Goal: Communication & Community: Answer question/provide support

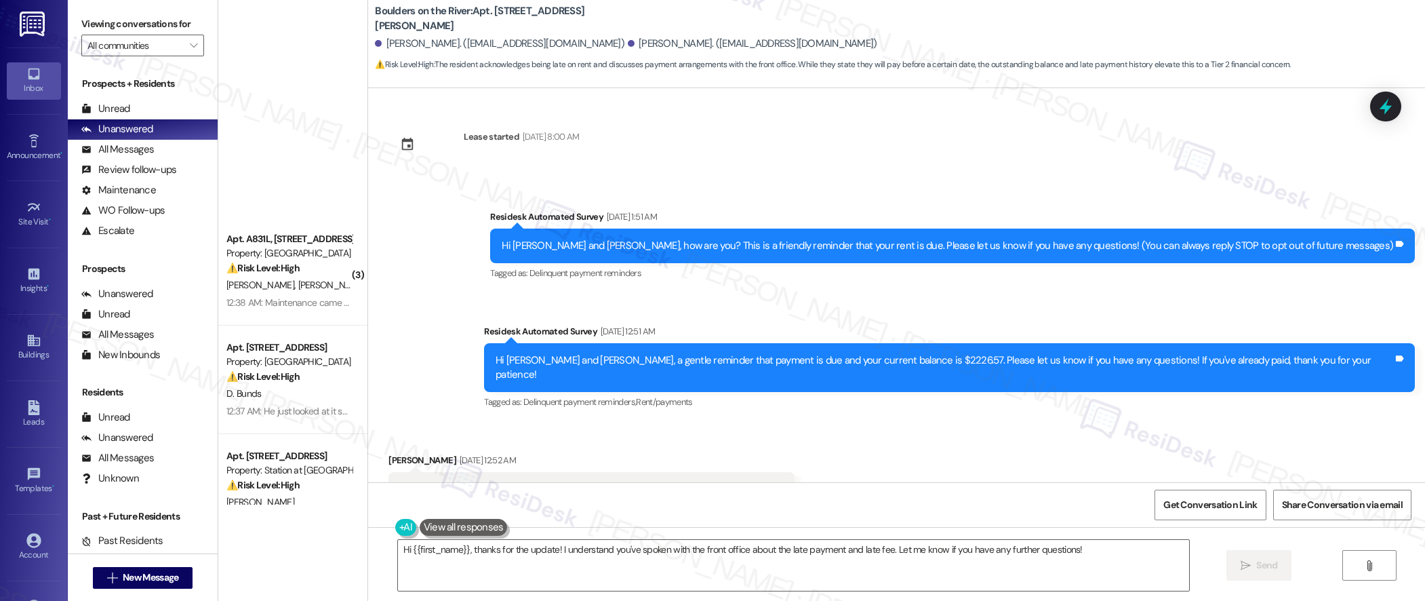
click at [294, 600] on div "[PERSON_NAME] [PERSON_NAME]" at bounding box center [289, 610] width 128 height 17
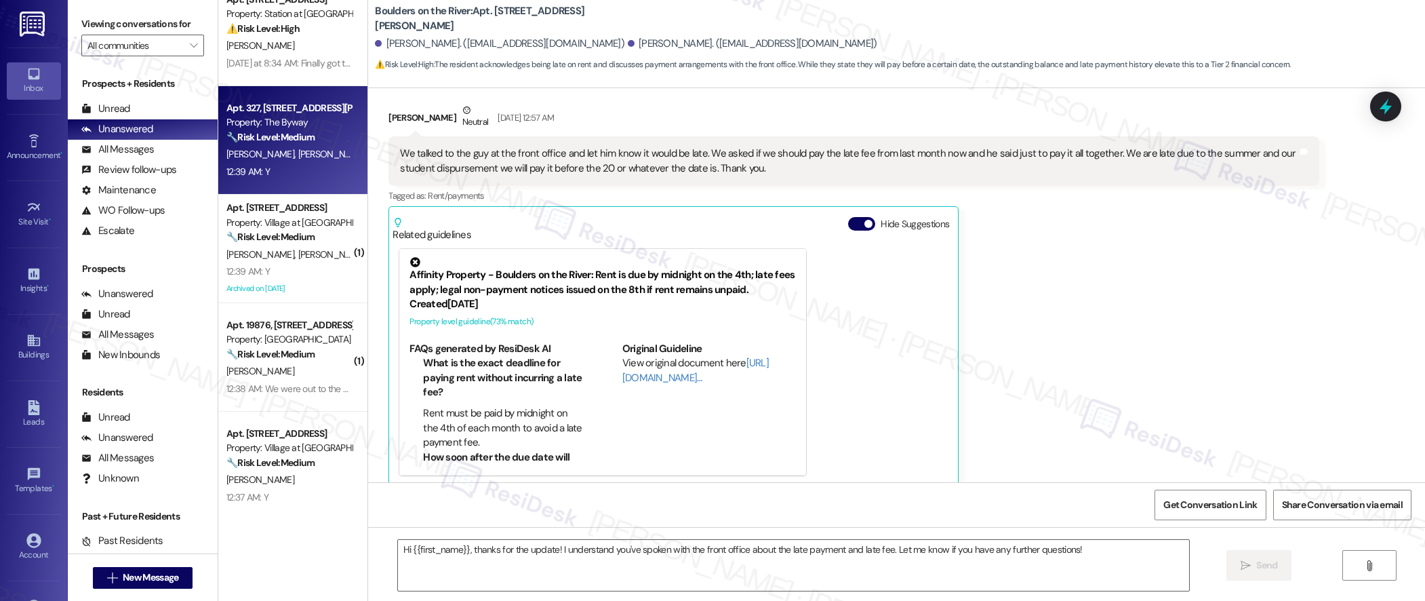
type textarea "Fetching suggested responses. Please feel free to read through the conversation…"
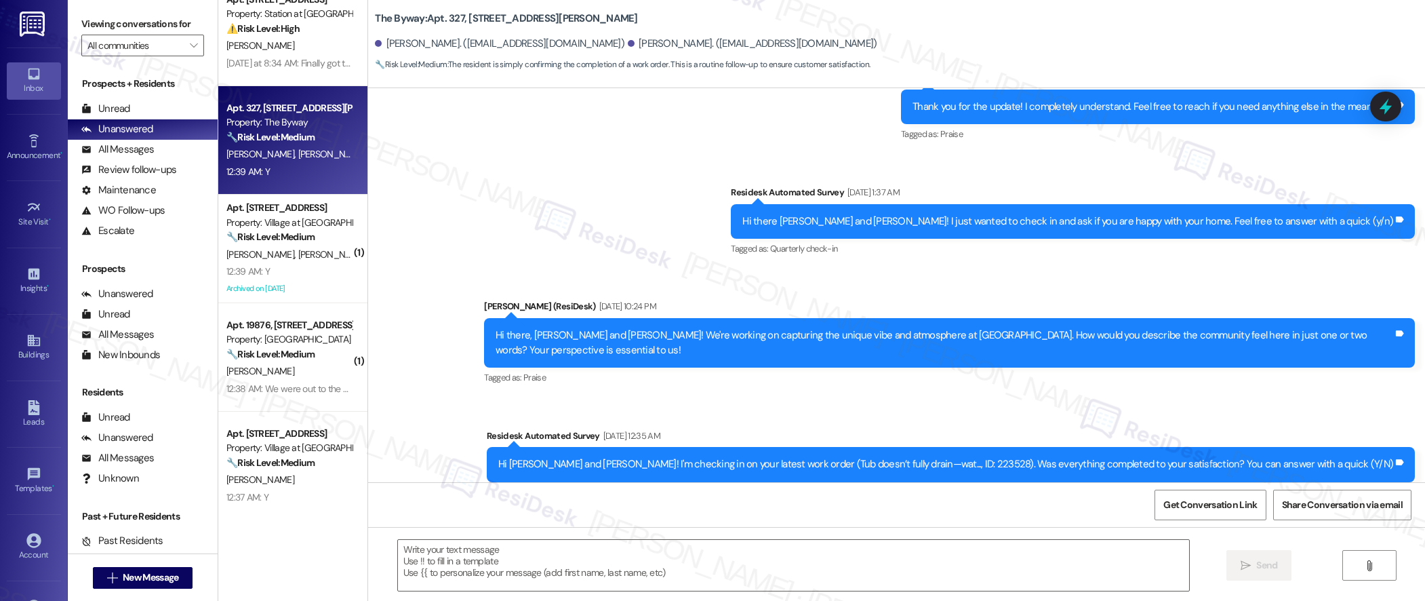
type textarea "Fetching suggested responses. Please feel free to read through the conversation…"
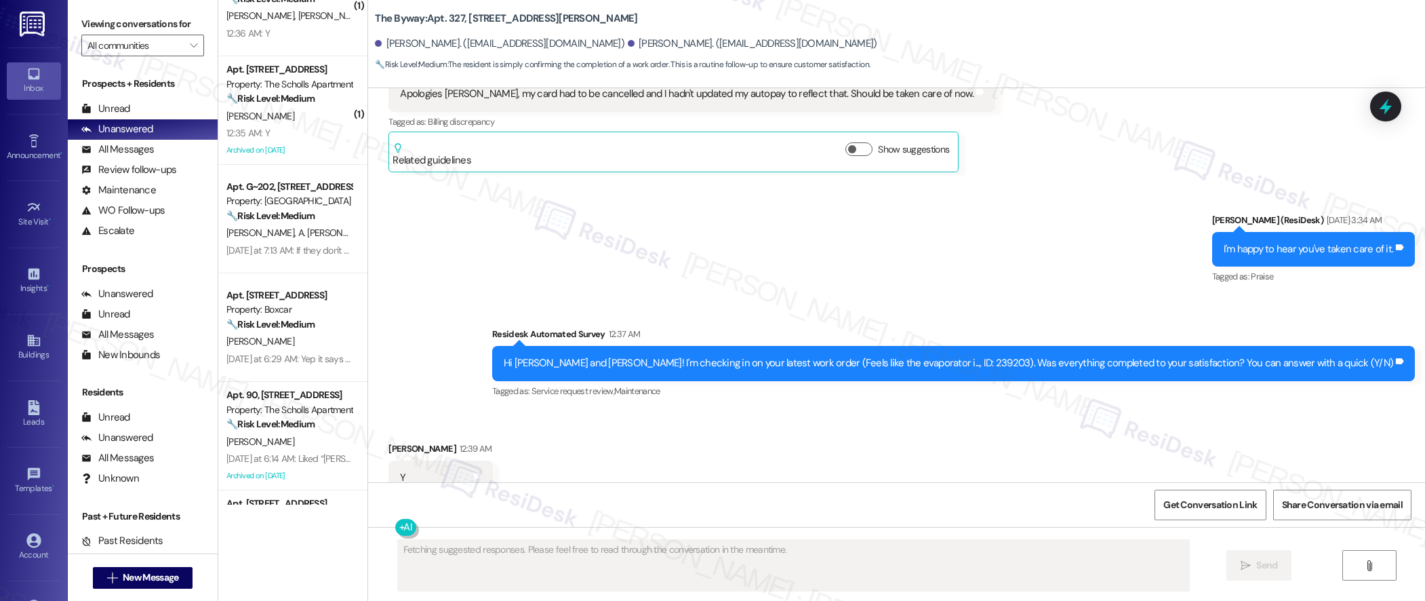
scroll to position [3103, 0]
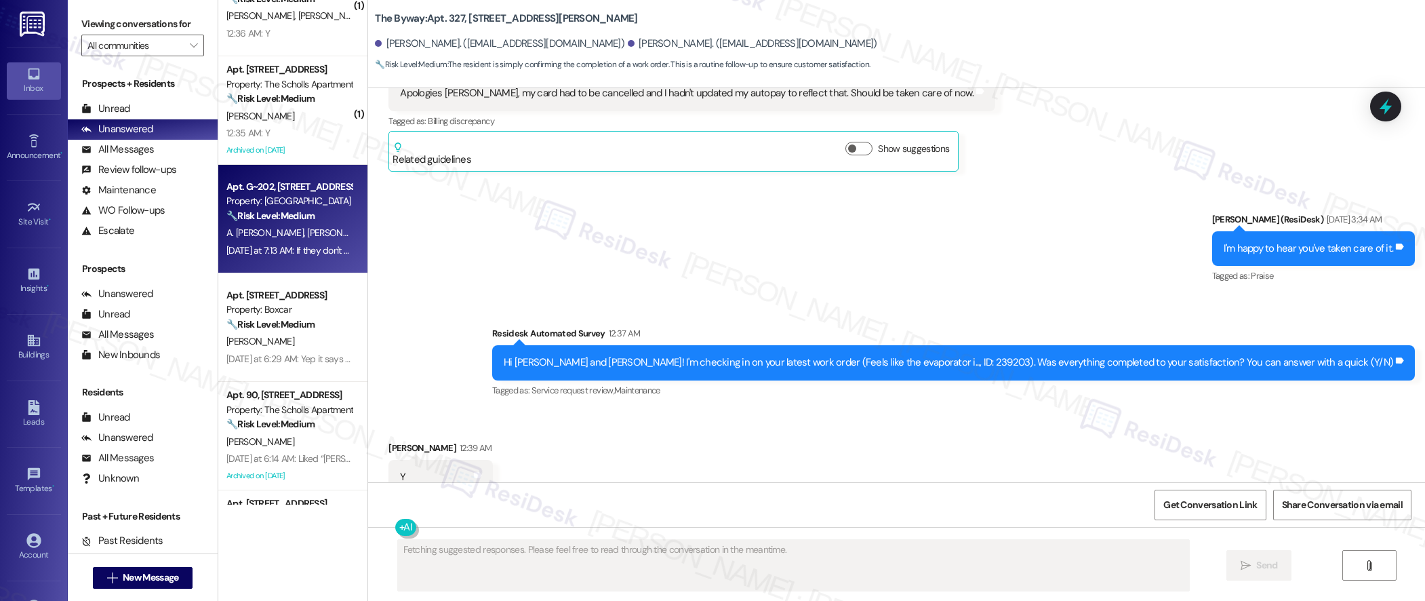
click at [241, 255] on div "[DATE] at 7:13 AM: If they don't go and fix it , it doesn't bother us . Simply …" at bounding box center [528, 250] width 604 height 12
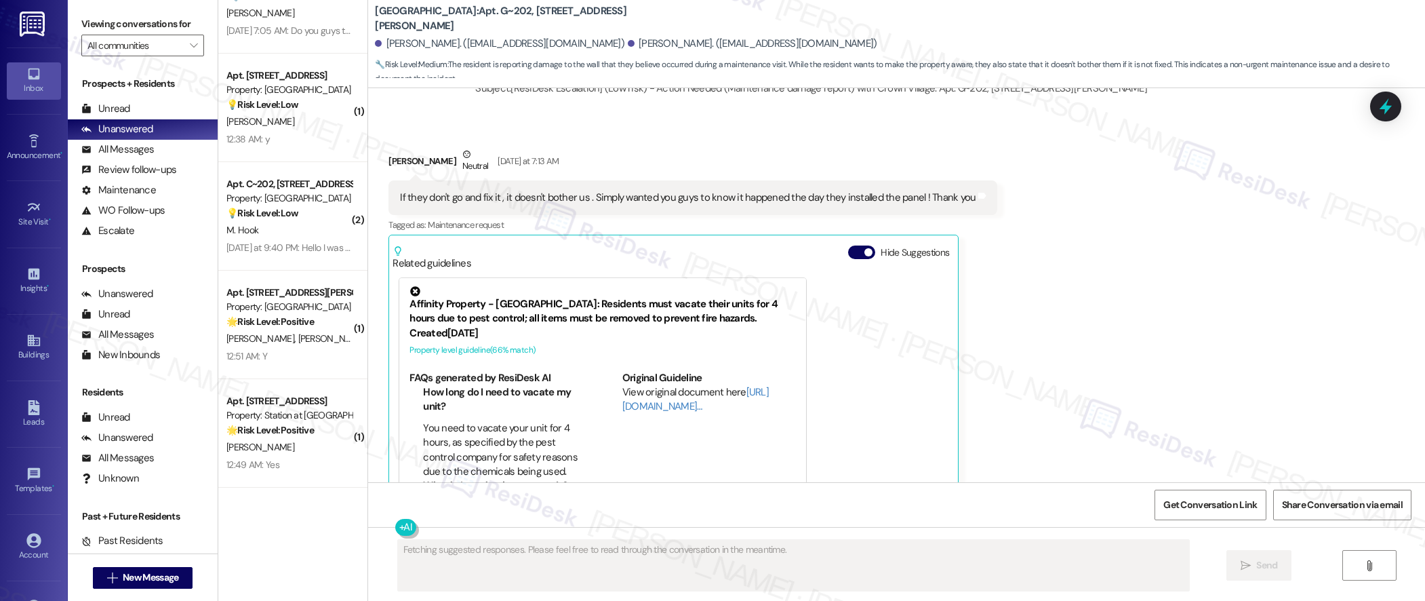
scroll to position [2009, 0]
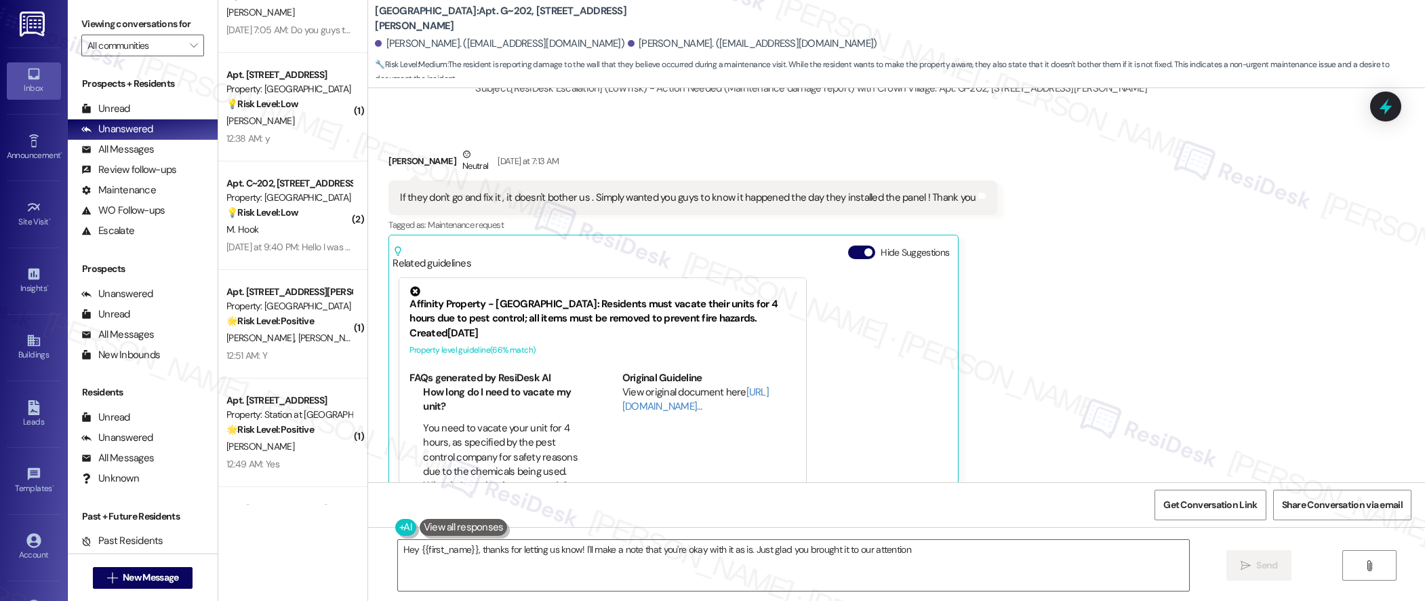
type textarea "Hey {{first_name}}, thanks for letting us know! I'll make a note that you're ok…"
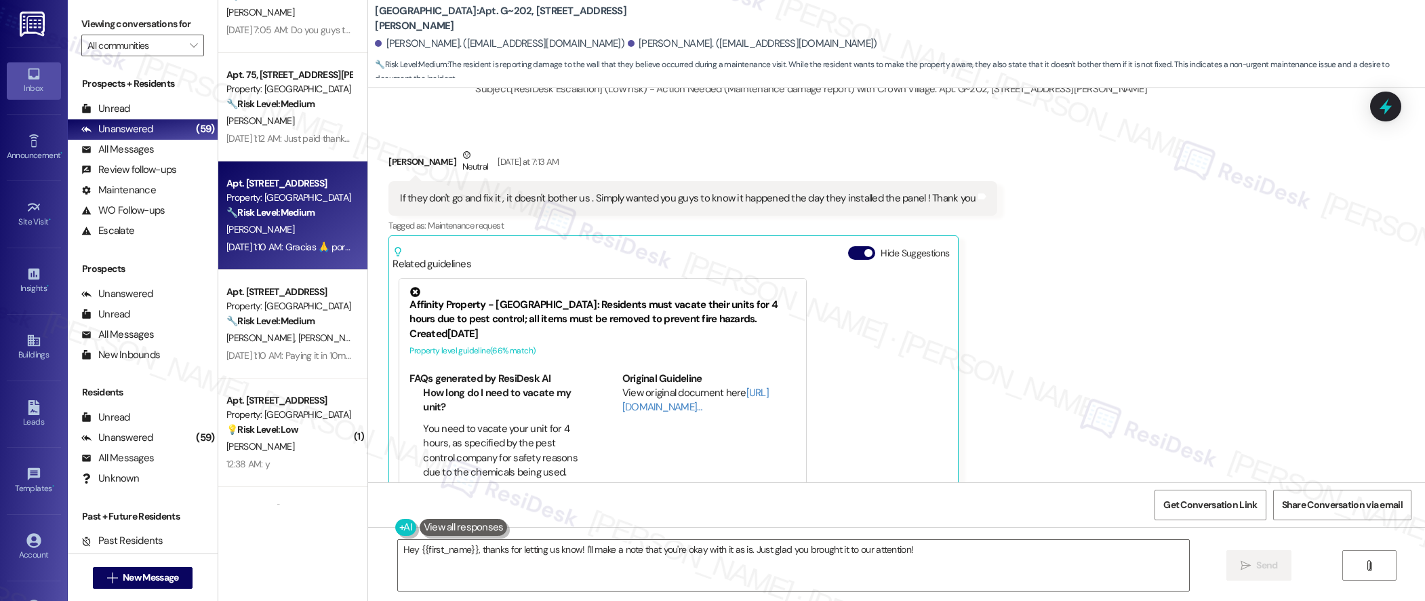
click at [286, 239] on div "[DATE] 1:10 AM: Gracias 🙏 por su paciencia [DATE] 1:10 AM: Gracias 🙏 por su pac…" at bounding box center [289, 247] width 128 height 17
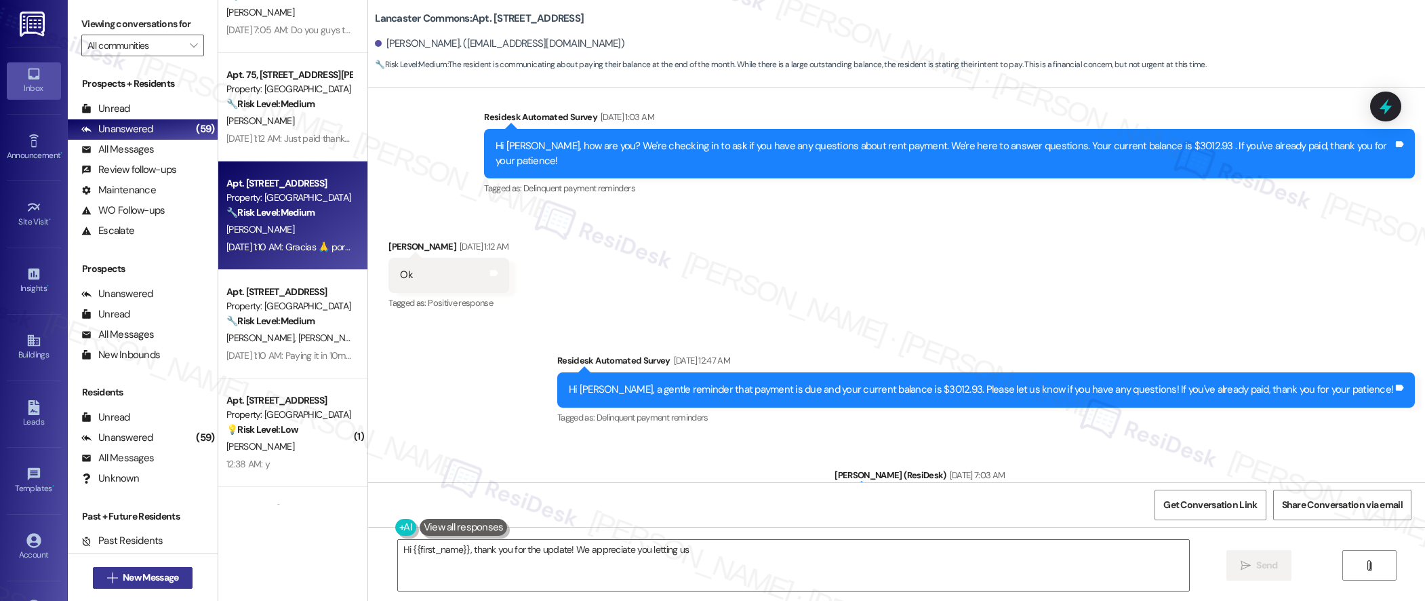
scroll to position [3209, 0]
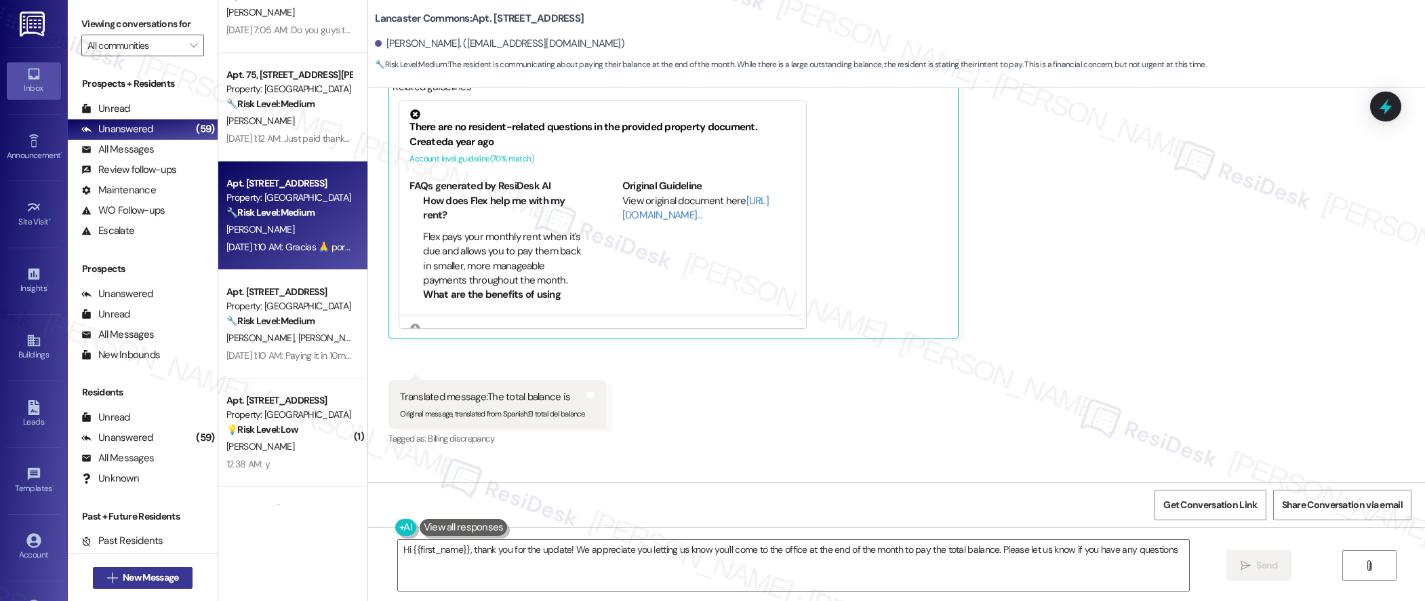
type textarea "Hi {{first_name}}, thank you for the update! We appreciate you letting us know …"
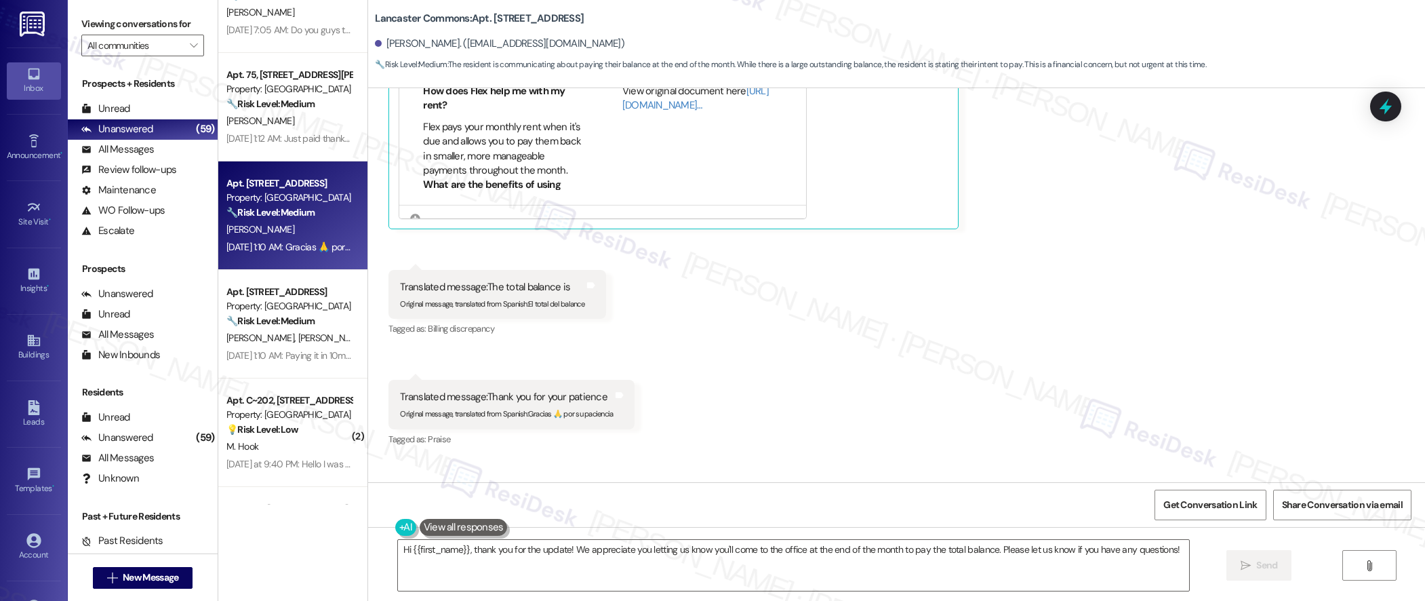
scroll to position [3334, 0]
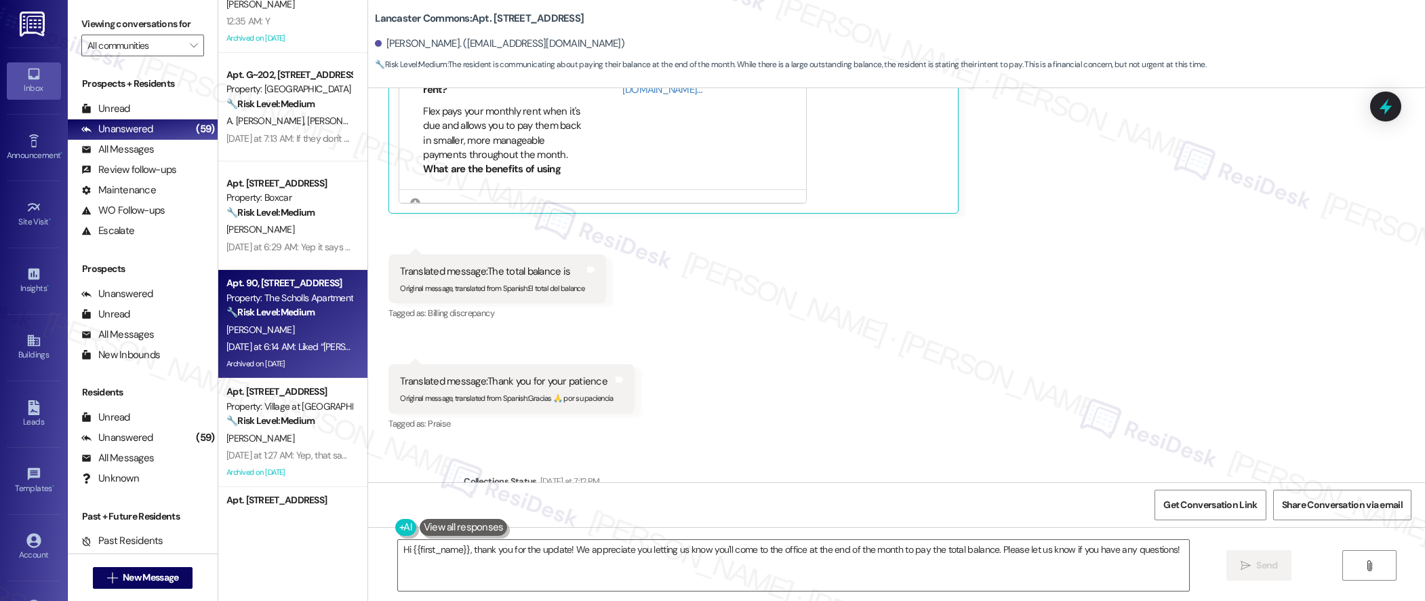
click at [263, 295] on div "Property: The Scholls Apartments" at bounding box center [288, 298] width 125 height 14
type textarea "Hi {{first_name}}, thank you for the update! We"
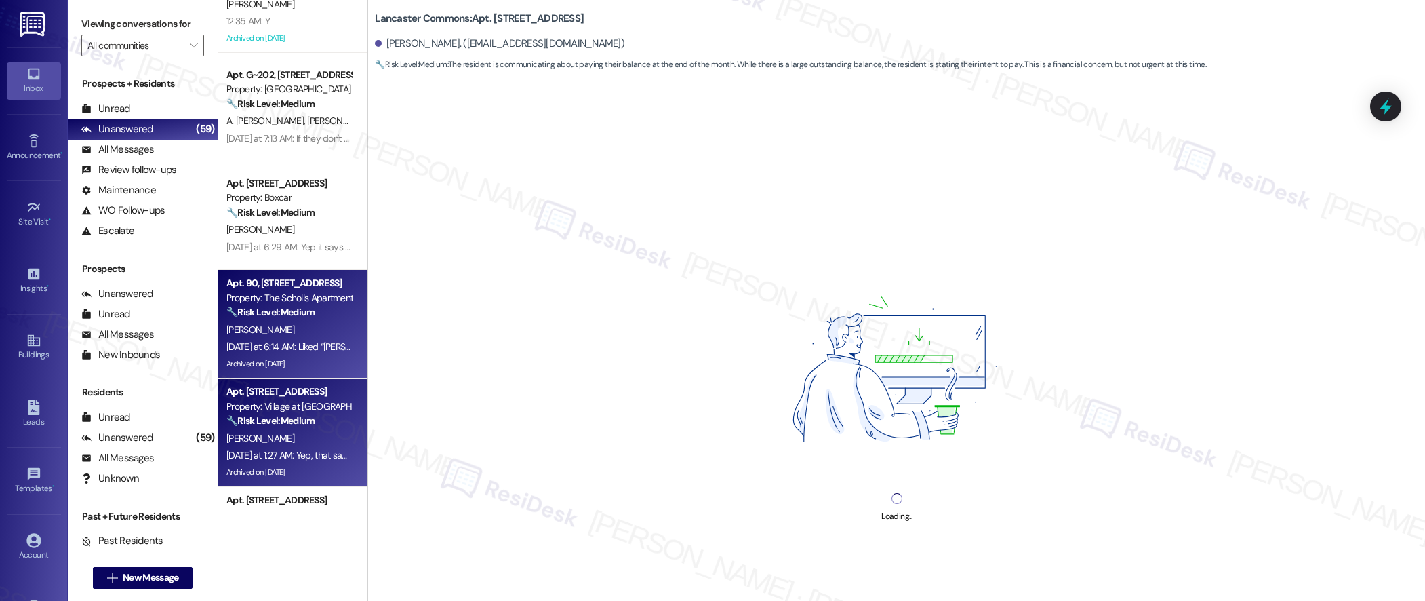
click at [269, 460] on div "[DATE] at 1:27 AM: Yep, that same car lol. The other two next to it haven't mov…" at bounding box center [411, 455] width 370 height 12
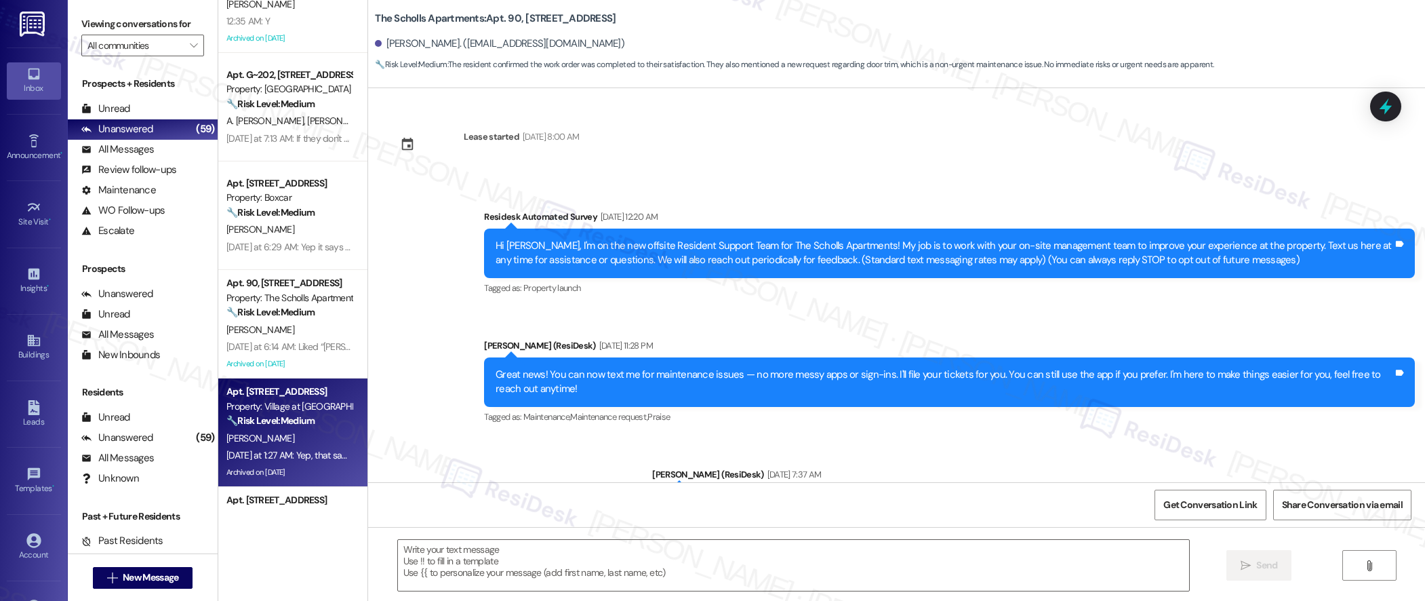
scroll to position [414, 0]
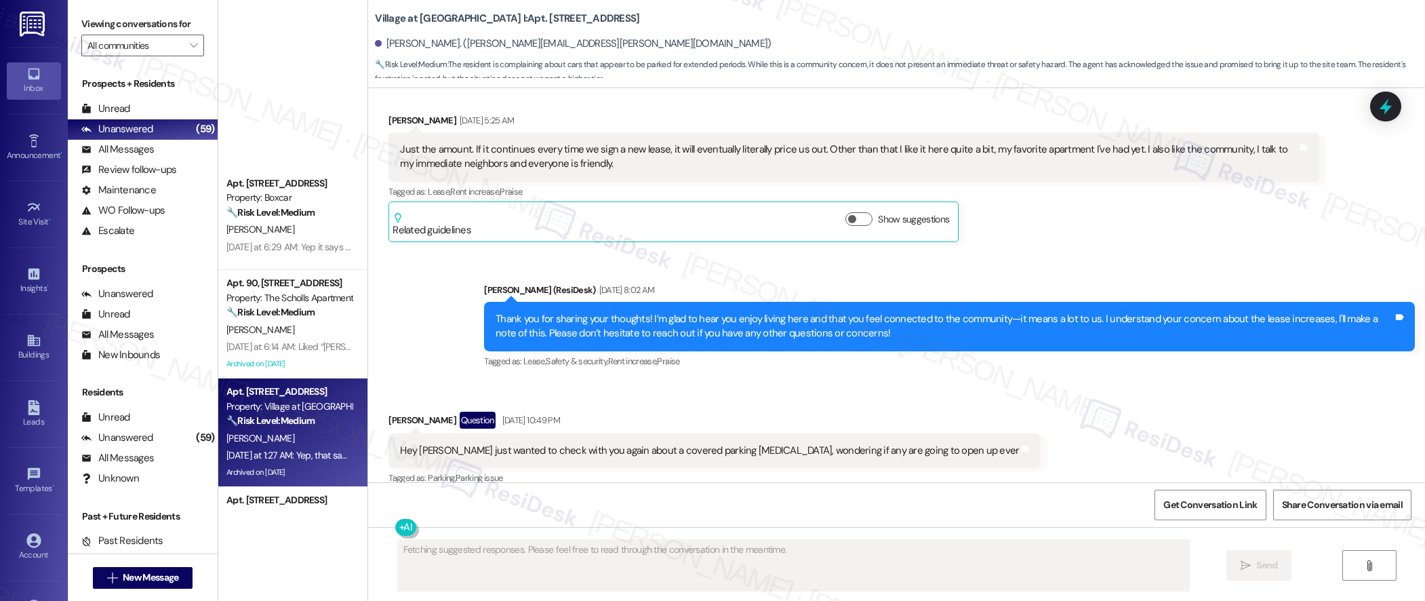
type textarea "Fetching suggested responses. Please feel free to read through the conversation…"
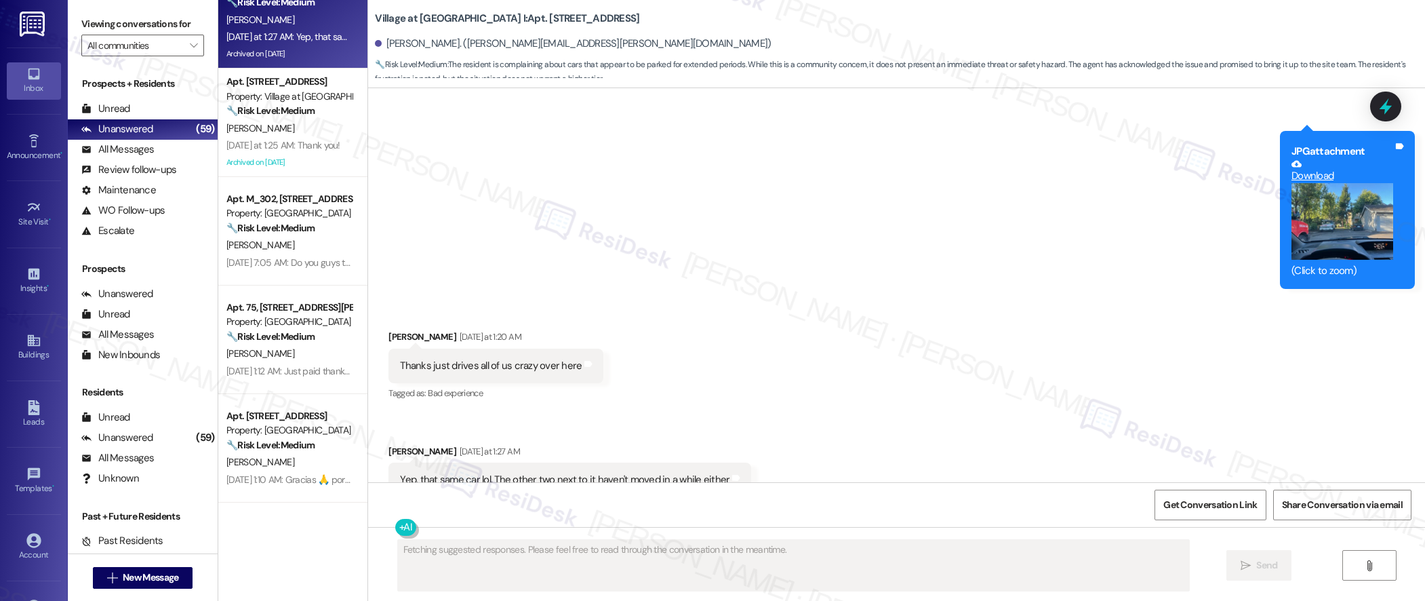
scroll to position [2467, 0]
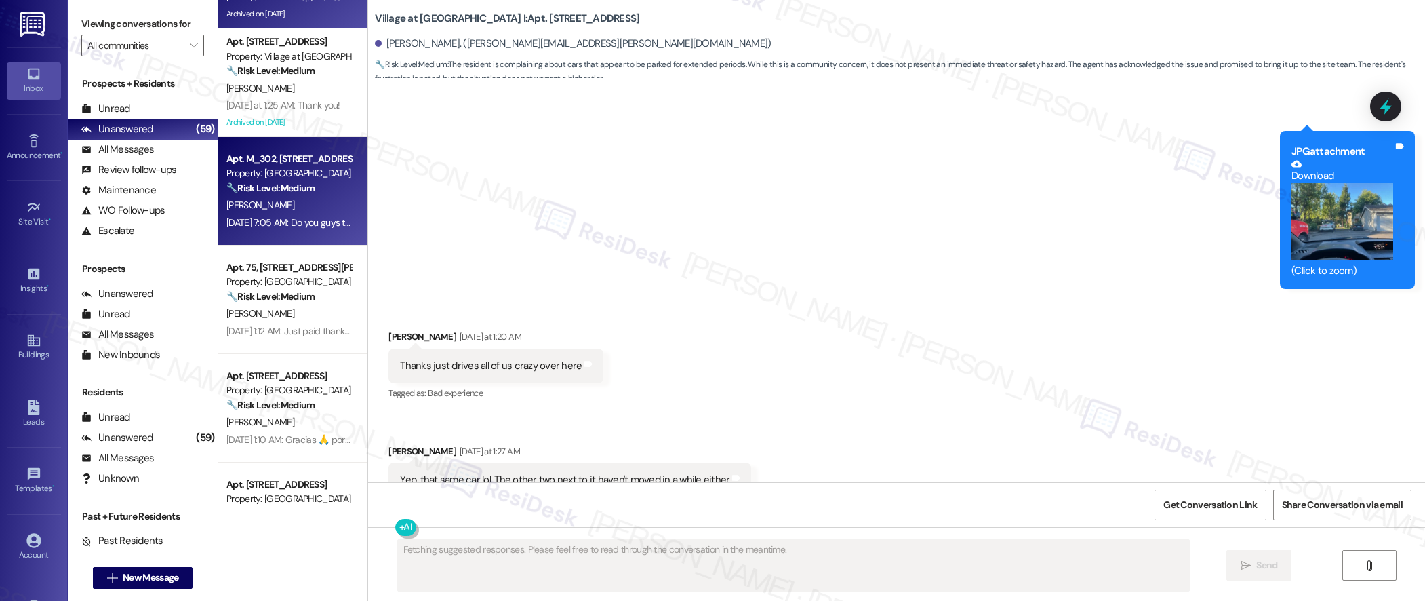
click at [287, 186] on strong "🔧 Risk Level: Medium" at bounding box center [270, 188] width 88 height 12
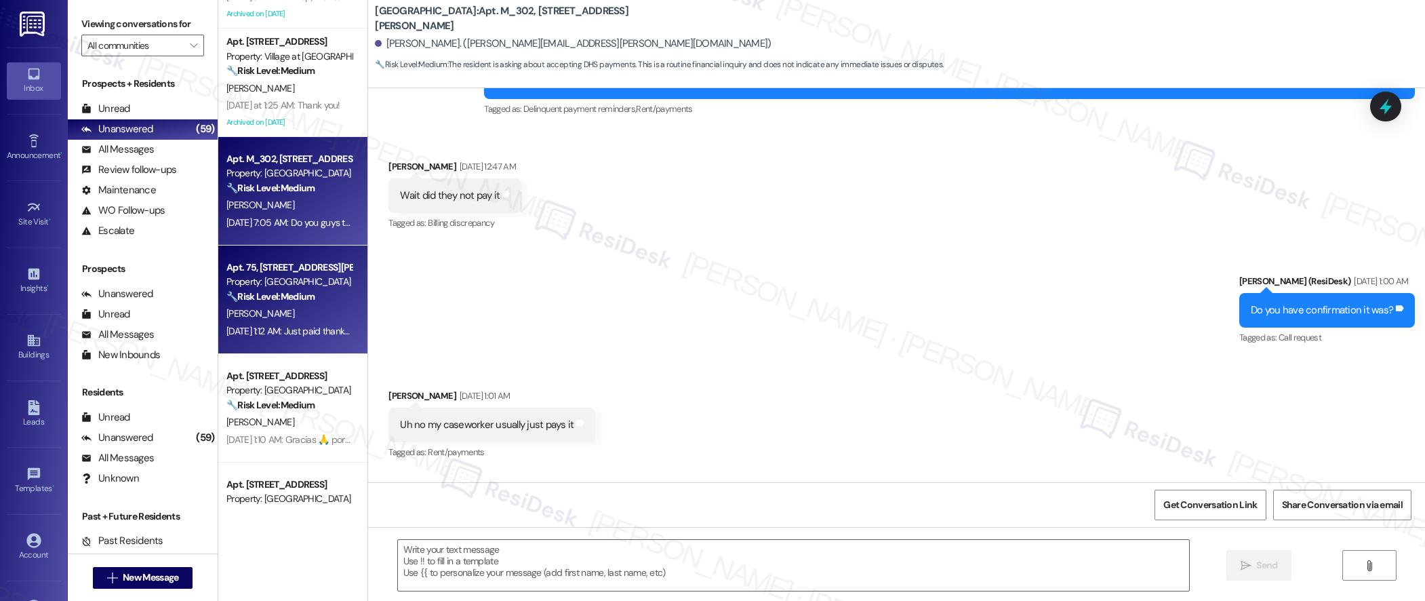
scroll to position [2470, 0]
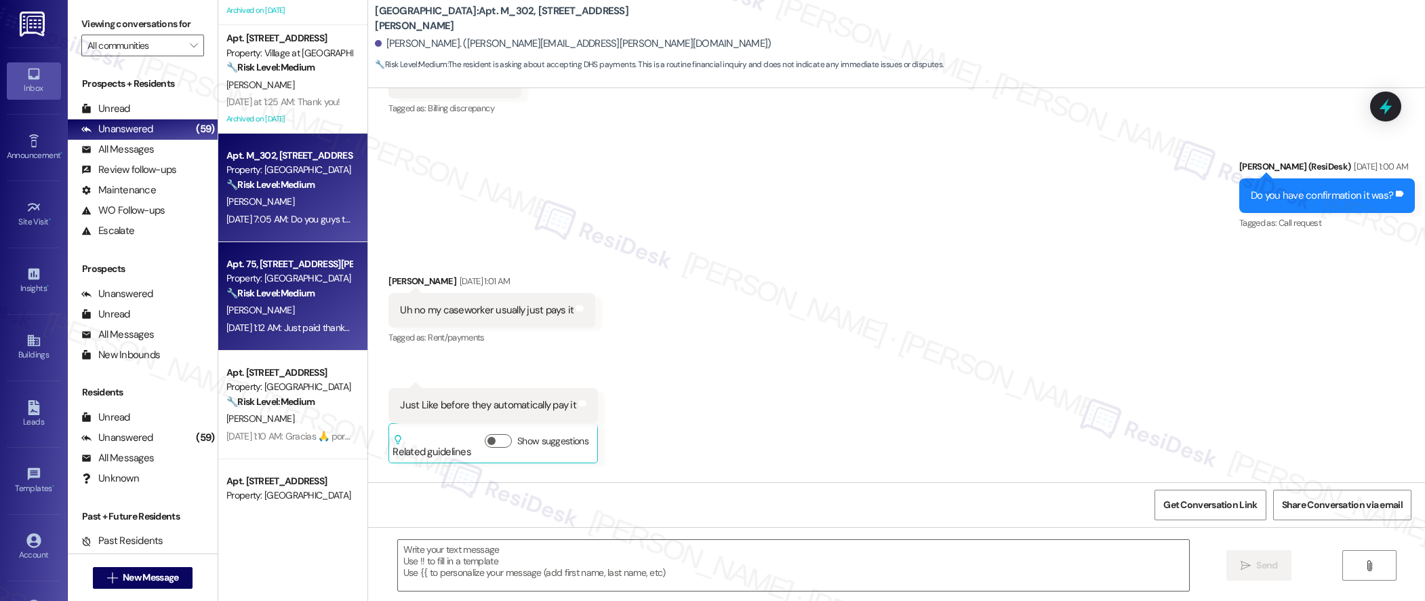
click at [284, 294] on div "Apt. [STREET_ADDRESS] Property: Boxcar 🔧 Risk Level: Medium The resident's retu…" at bounding box center [292, 252] width 149 height 505
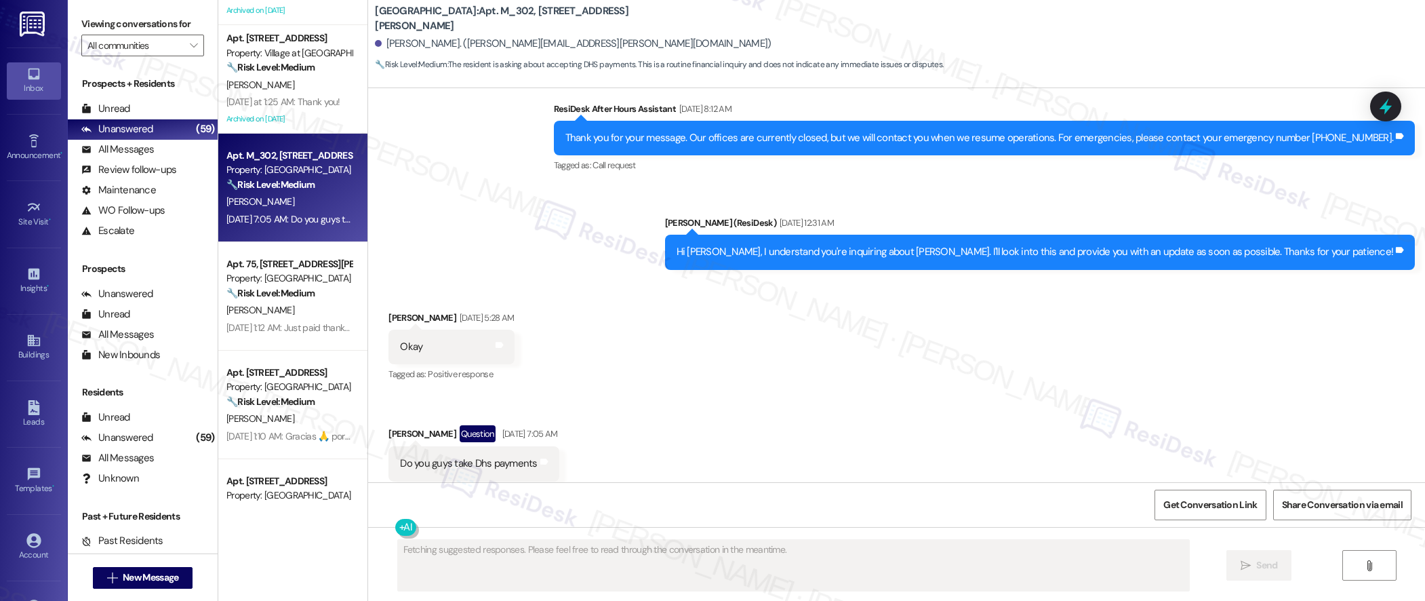
scroll to position [1470, 0]
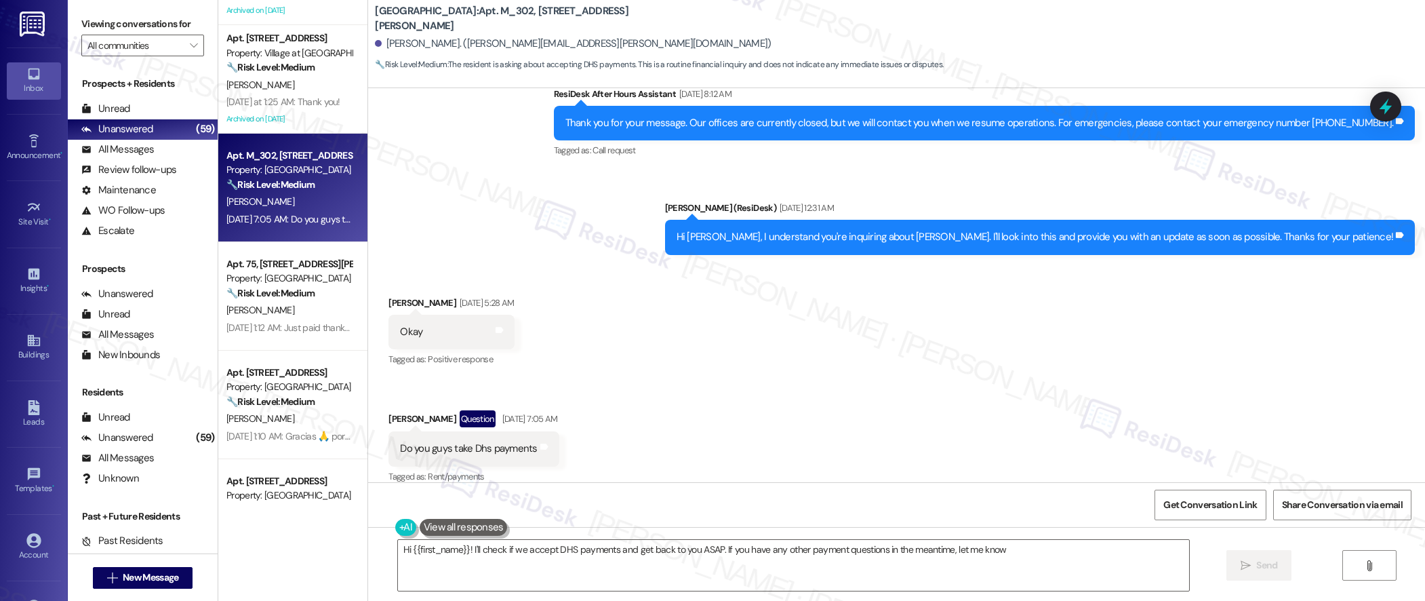
type textarea "Hi {{first_name}}! I'll check if we accept DHS payments and get back to you ASA…"
